Goal: Information Seeking & Learning: Learn about a topic

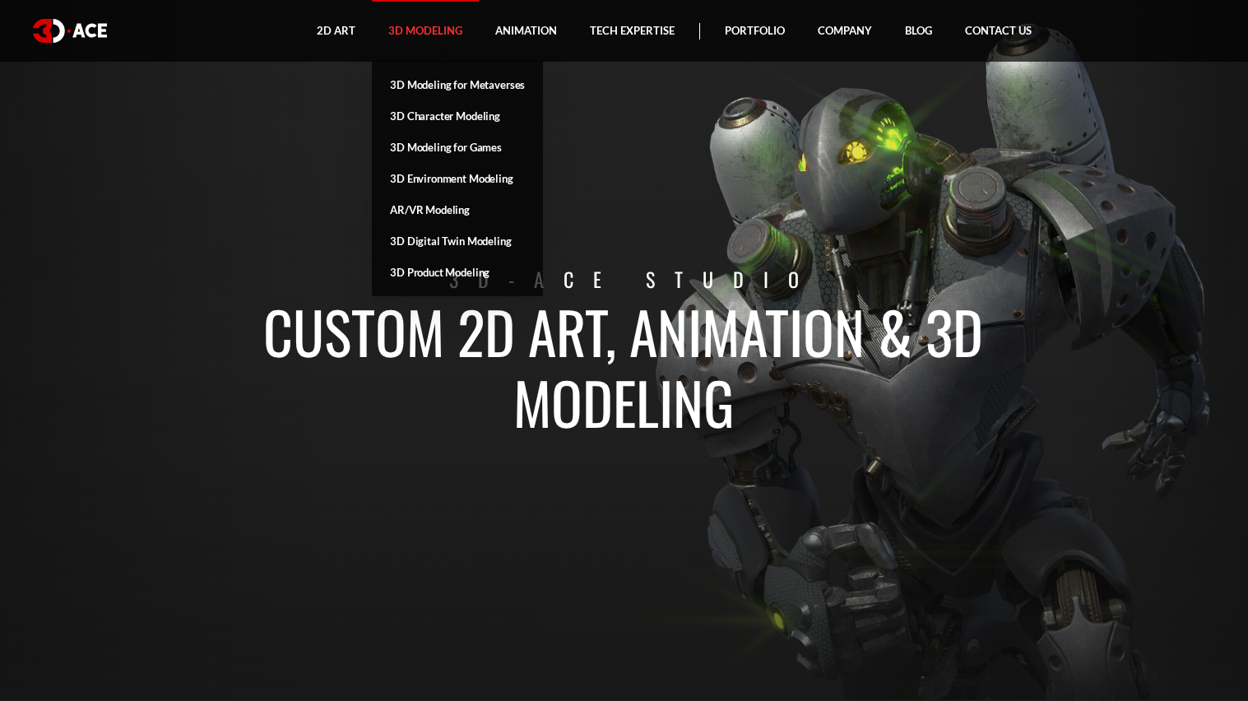
click at [443, 23] on link "3D Modeling" at bounding box center [425, 31] width 107 height 62
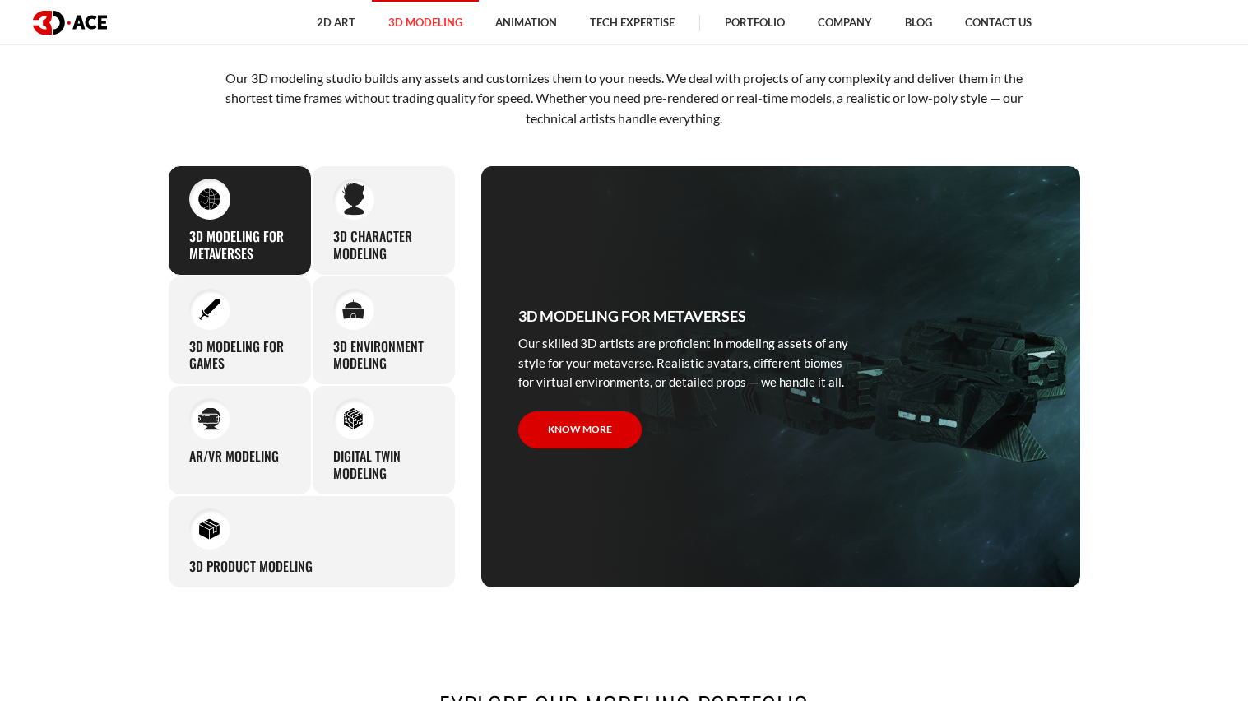
scroll to position [789, 0]
click at [429, 237] on h3 "3D character modeling" at bounding box center [383, 245] width 101 height 35
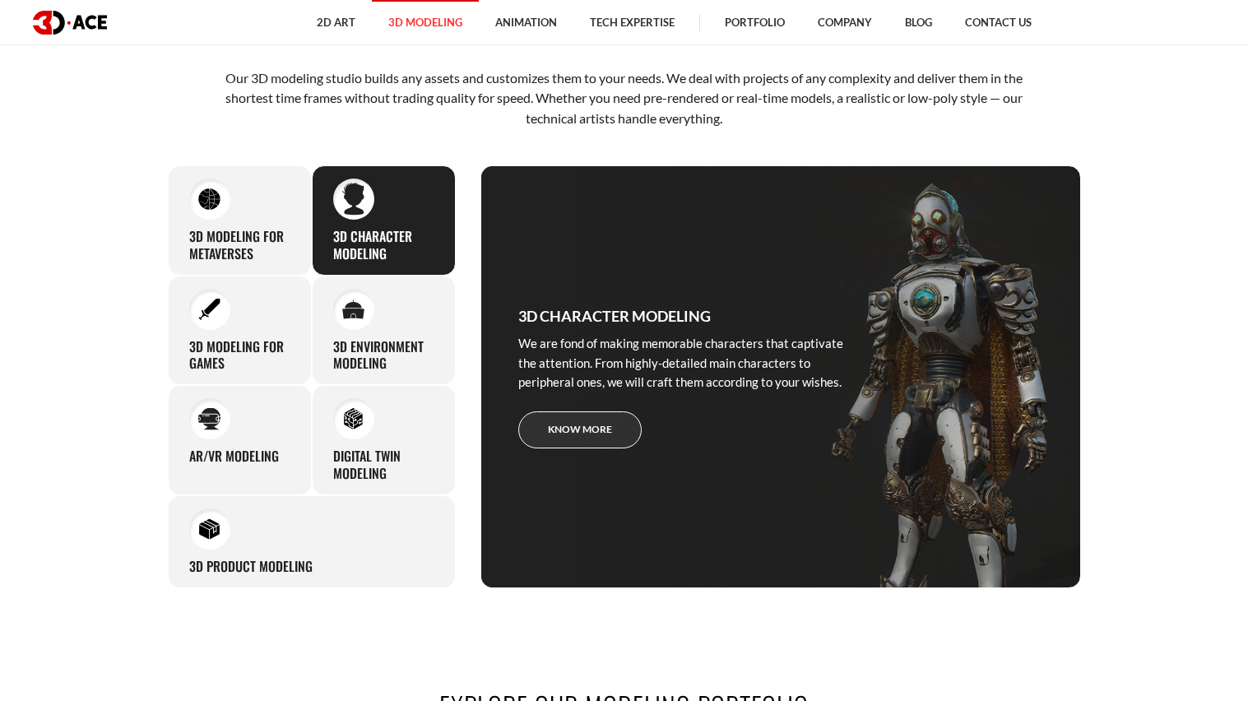
click at [572, 412] on link "Know more" at bounding box center [579, 429] width 123 height 37
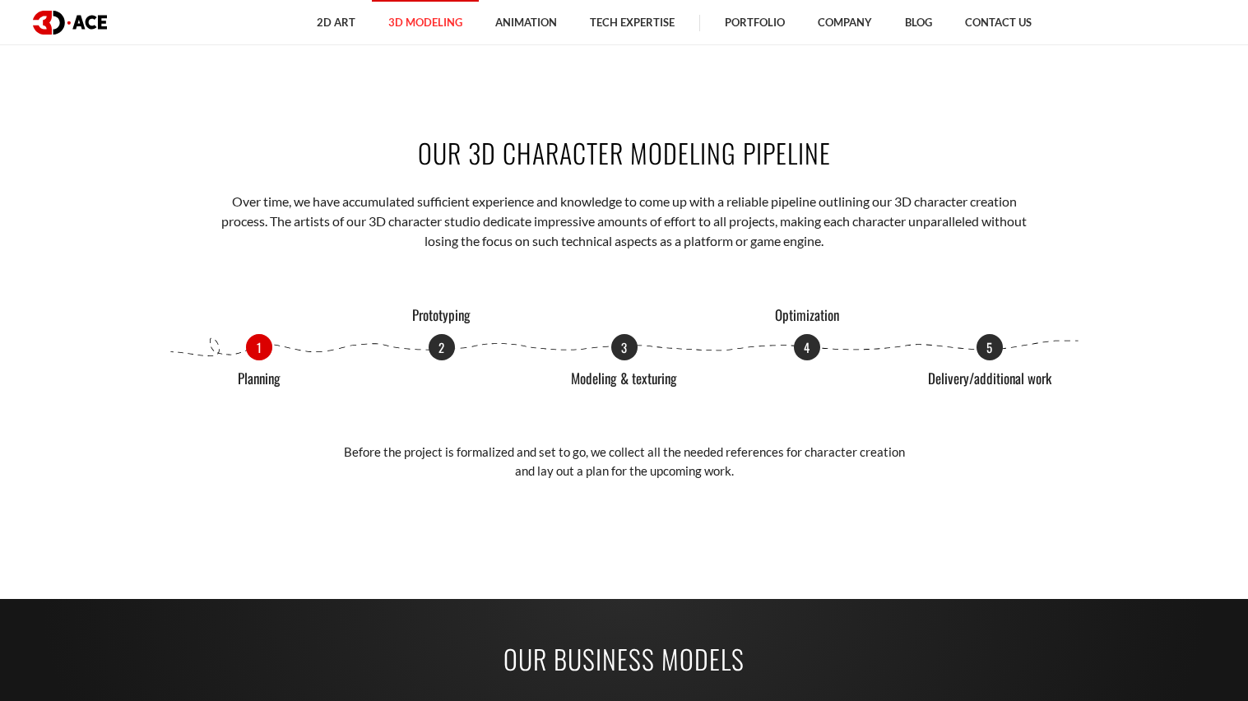
scroll to position [1907, 0]
